Goal: Find contact information: Obtain details needed to contact an individual or organization

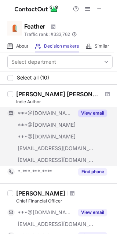
click at [87, 109] on button "View email" at bounding box center [92, 112] width 29 height 7
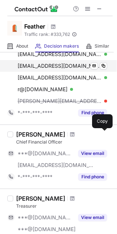
scroll to position [72, 0]
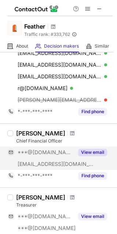
click at [88, 153] on button "View email" at bounding box center [92, 151] width 29 height 7
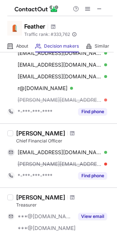
click at [35, 133] on div "Michael Pigozzo" at bounding box center [40, 132] width 49 height 7
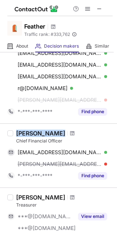
click at [35, 133] on div "Michael Pigozzo" at bounding box center [40, 132] width 49 height 7
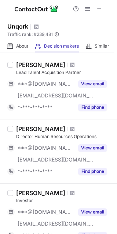
scroll to position [0, 0]
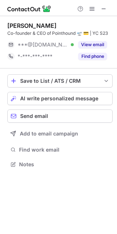
scroll to position [4, 3]
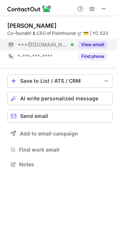
click at [90, 45] on button "View email" at bounding box center [92, 44] width 29 height 7
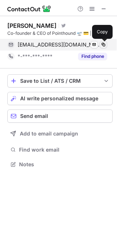
click at [103, 43] on span at bounding box center [103, 45] width 6 height 6
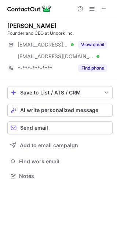
scroll to position [171, 117]
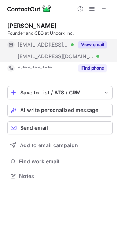
click at [92, 41] on button "View email" at bounding box center [92, 44] width 29 height 7
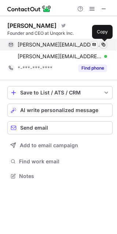
click at [105, 45] on span at bounding box center [103, 45] width 6 height 6
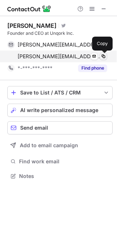
click at [101, 58] on span at bounding box center [103, 56] width 6 height 6
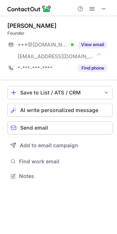
scroll to position [171, 117]
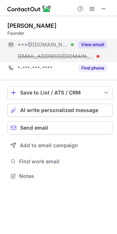
click at [98, 43] on button "View email" at bounding box center [92, 44] width 29 height 7
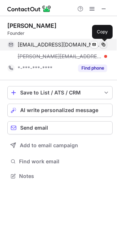
click at [106, 45] on span at bounding box center [103, 45] width 6 height 6
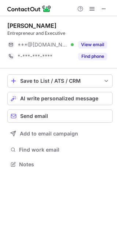
scroll to position [4, 3]
click at [41, 24] on div "Jay Goldklang" at bounding box center [31, 25] width 49 height 7
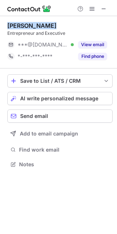
click at [41, 24] on div "Jay Goldklang" at bounding box center [31, 25] width 49 height 7
copy div "Jay Goldklang"
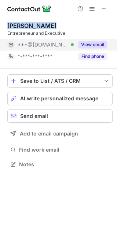
click at [89, 46] on button "View email" at bounding box center [92, 44] width 29 height 7
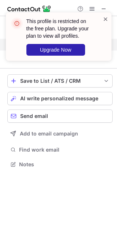
click at [107, 17] on span at bounding box center [105, 18] width 6 height 7
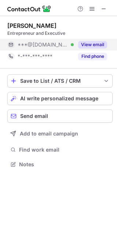
click at [92, 43] on button "View email" at bounding box center [92, 44] width 29 height 7
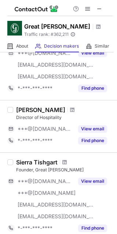
scroll to position [196, 0]
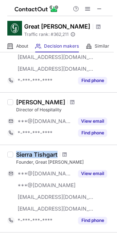
drag, startPoint x: 15, startPoint y: 154, endPoint x: 61, endPoint y: 149, distance: 45.9
click at [61, 149] on div "Sierra Tishgart Founder, Great Jones ***@gmail.com ***@gmail.com ***@u.northwes…" at bounding box center [58, 187] width 117 height 87
copy div "Sierra Tishgart"
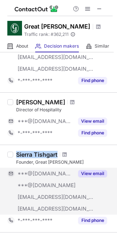
click at [90, 173] on button "View email" at bounding box center [92, 173] width 29 height 7
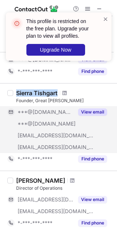
scroll to position [255, 0]
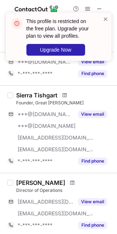
click at [52, 99] on div "Founder, Great Jones" at bounding box center [64, 102] width 96 height 7
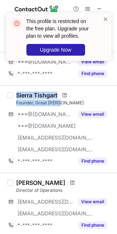
drag, startPoint x: 61, startPoint y: 102, endPoint x: 17, endPoint y: 95, distance: 44.5
click at [17, 95] on div "Sierra Tishgart Founder, Great Jones" at bounding box center [64, 98] width 96 height 15
copy div "Sierra Tishgart Founder, Great Jones"
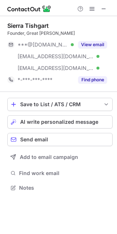
scroll to position [182, 117]
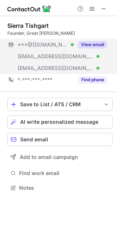
click at [88, 44] on button "View email" at bounding box center [92, 44] width 29 height 7
click at [92, 44] on button "View email" at bounding box center [92, 44] width 29 height 7
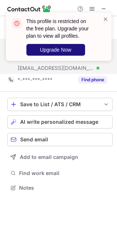
click at [56, 50] on span "Upgrade Now" at bounding box center [55, 50] width 31 height 6
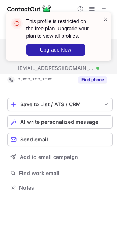
click at [107, 19] on span at bounding box center [105, 18] width 6 height 7
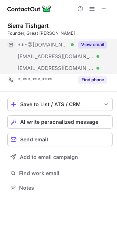
click at [90, 41] on button "View email" at bounding box center [92, 44] width 29 height 7
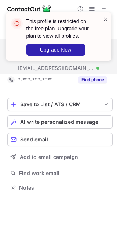
click at [107, 16] on span at bounding box center [105, 18] width 6 height 7
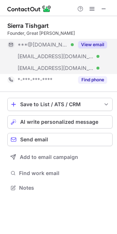
click at [90, 46] on button "View email" at bounding box center [92, 44] width 29 height 7
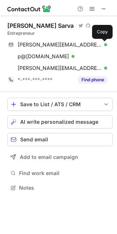
scroll to position [182, 117]
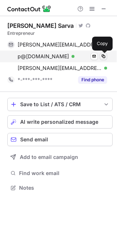
click at [102, 54] on span at bounding box center [103, 56] width 6 height 6
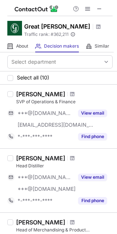
drag, startPoint x: 13, startPoint y: 9, endPoint x: 30, endPoint y: -70, distance: 80.4
click at [30, 0] on html "Great [PERSON_NAME] Traffic rank: # 362,211 Global website ranking About About …" at bounding box center [58, 117] width 117 height 234
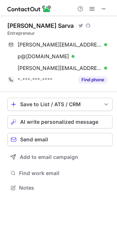
scroll to position [182, 117]
